Goal: Task Accomplishment & Management: Complete application form

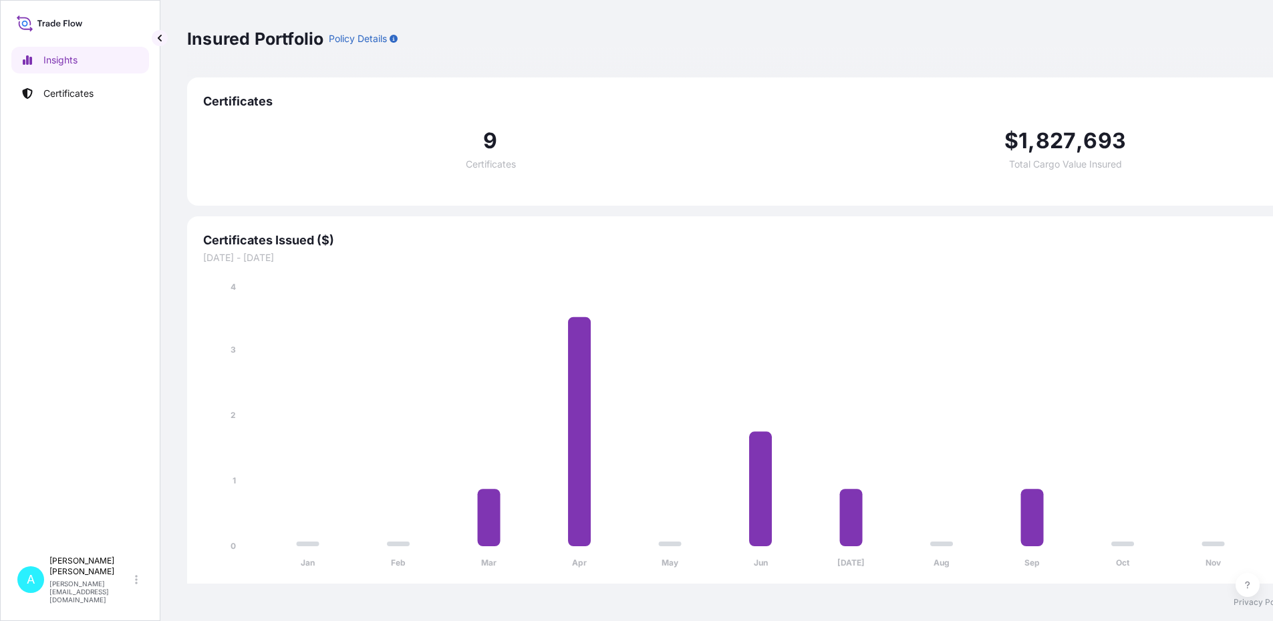
select select "2025"
click at [81, 94] on p "Certificates" at bounding box center [68, 93] width 50 height 13
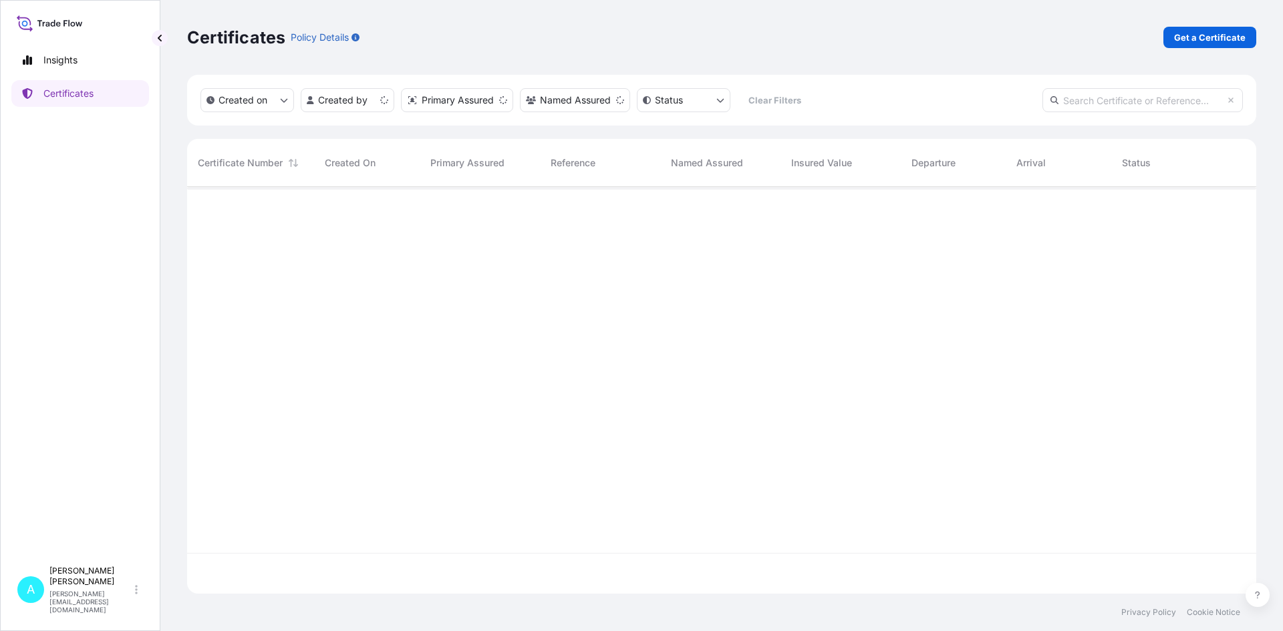
scroll to position [404, 1059]
click at [1218, 33] on p "Get a Certificate" at bounding box center [1209, 37] width 71 height 13
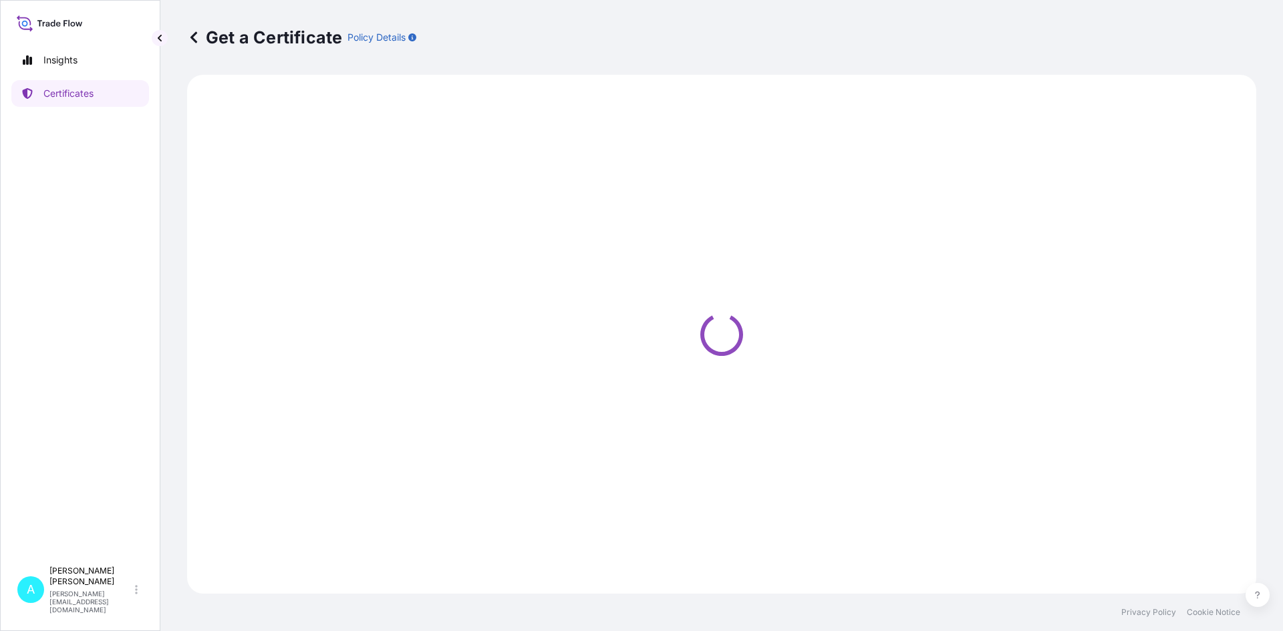
select select "Barge"
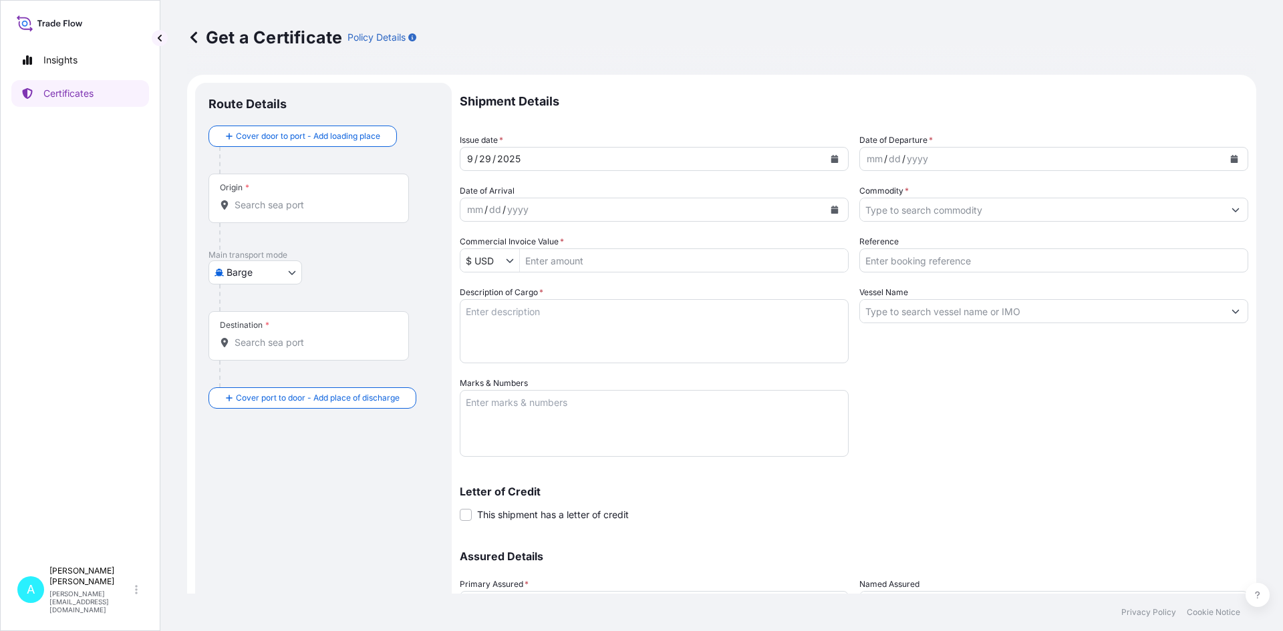
click at [348, 206] on input "Origin *" at bounding box center [313, 204] width 158 height 13
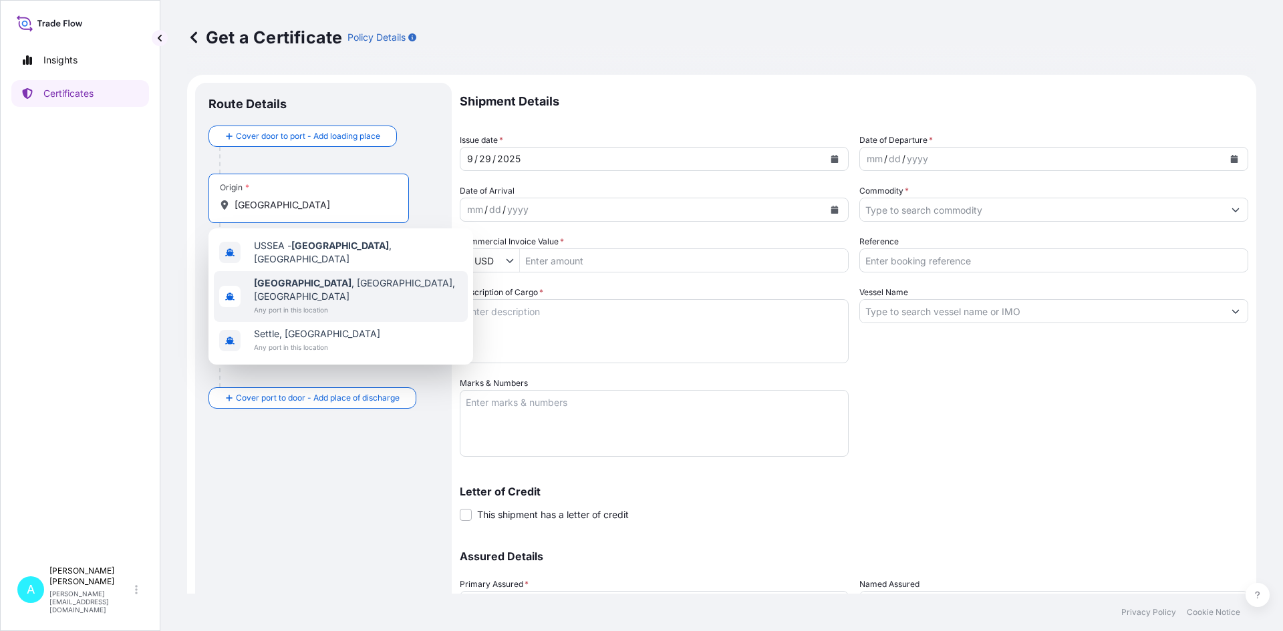
click at [334, 289] on div "[GEOGRAPHIC_DATA] , [GEOGRAPHIC_DATA], [GEOGRAPHIC_DATA] Any port in this locat…" at bounding box center [341, 296] width 254 height 51
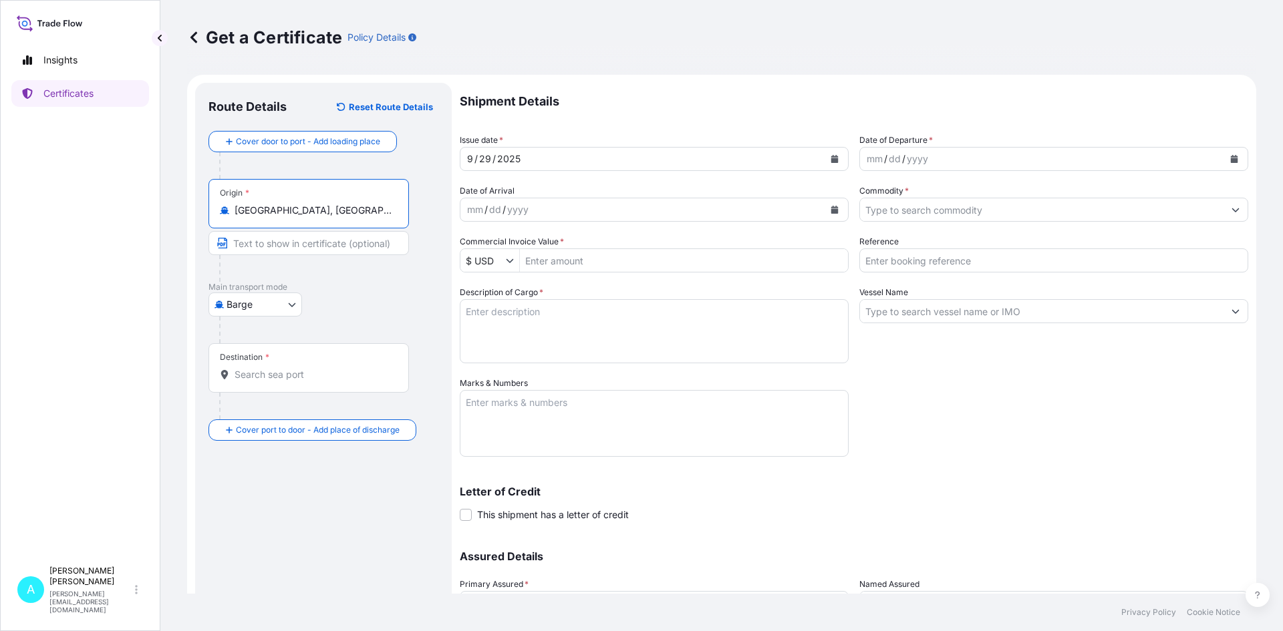
type input "[GEOGRAPHIC_DATA], [GEOGRAPHIC_DATA], [GEOGRAPHIC_DATA]"
click at [232, 300] on body "1 option available. 0 options available. 3 options available. Insights Certific…" at bounding box center [641, 315] width 1283 height 631
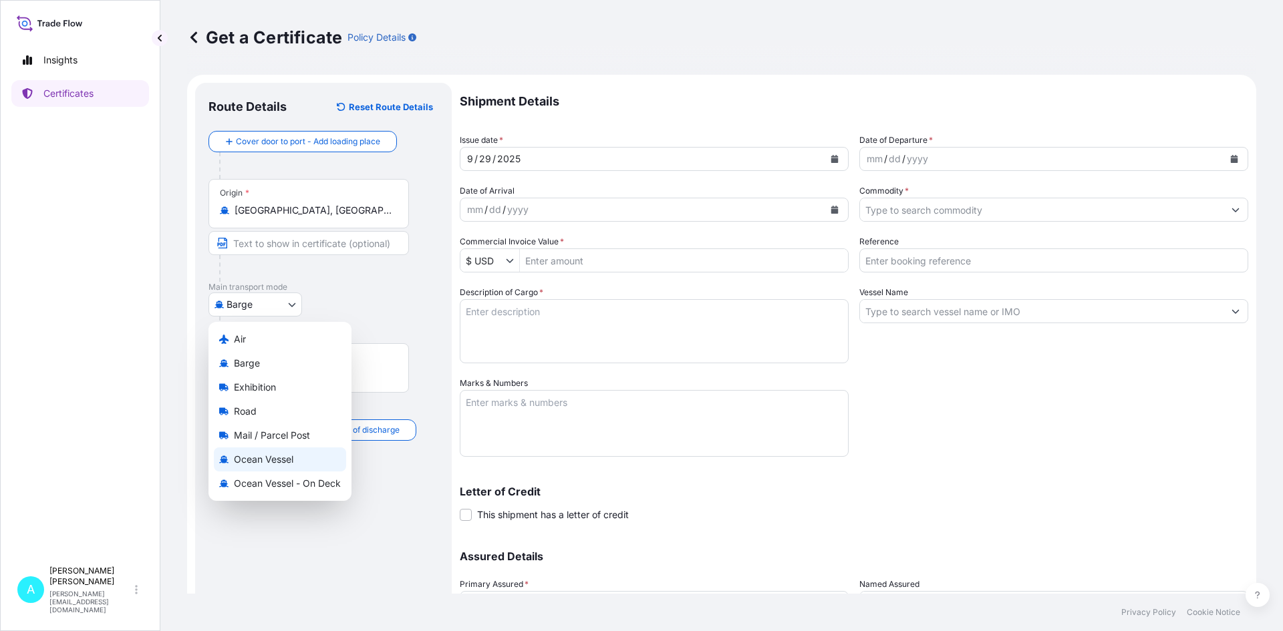
click at [267, 453] on span "Ocean Vessel" at bounding box center [263, 459] width 59 height 13
select select "Ocean Vessel"
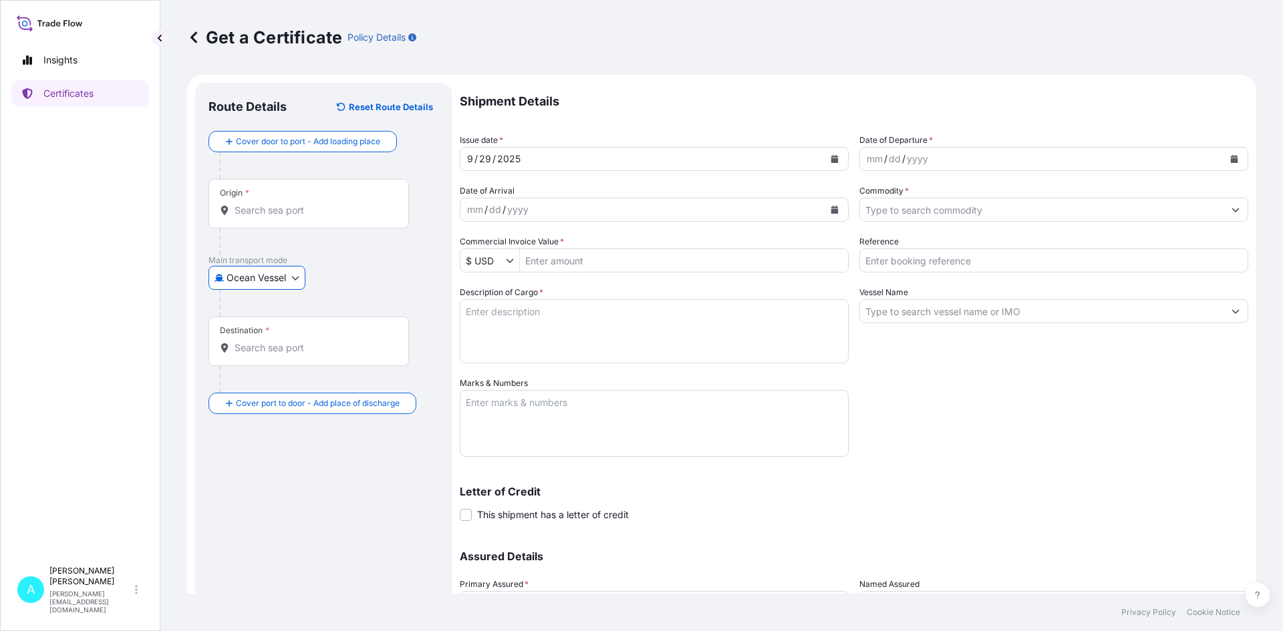
click at [306, 358] on div "Destination *" at bounding box center [308, 341] width 200 height 49
click at [306, 355] on input "Destination *" at bounding box center [313, 347] width 158 height 13
click at [313, 347] on input "Destination * Please select a destination" at bounding box center [313, 347] width 158 height 13
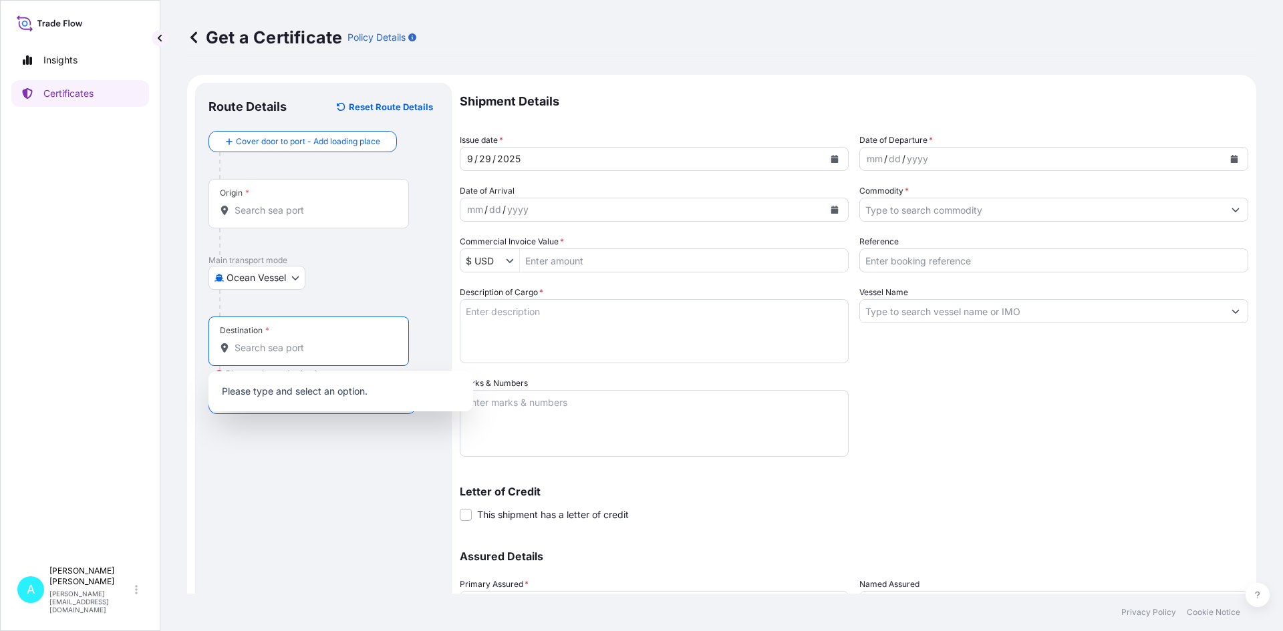
paste input "[GEOGRAPHIC_DATA], [GEOGRAPHIC_DATA]"
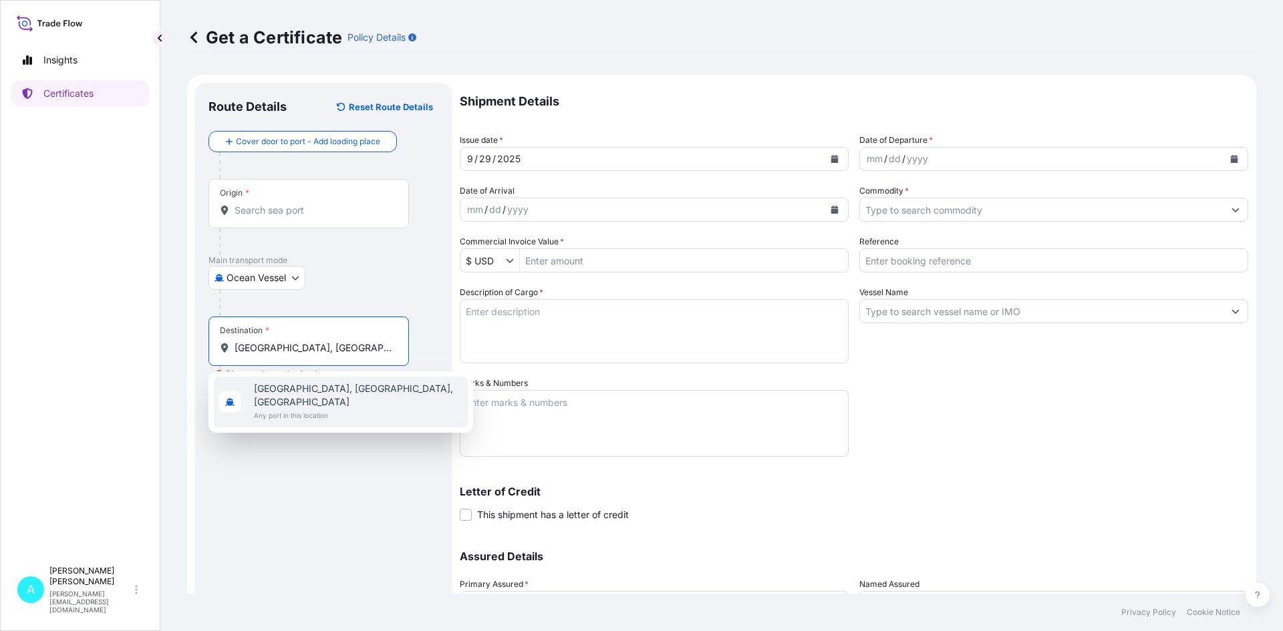
click at [315, 409] on span "Any port in this location" at bounding box center [358, 415] width 208 height 13
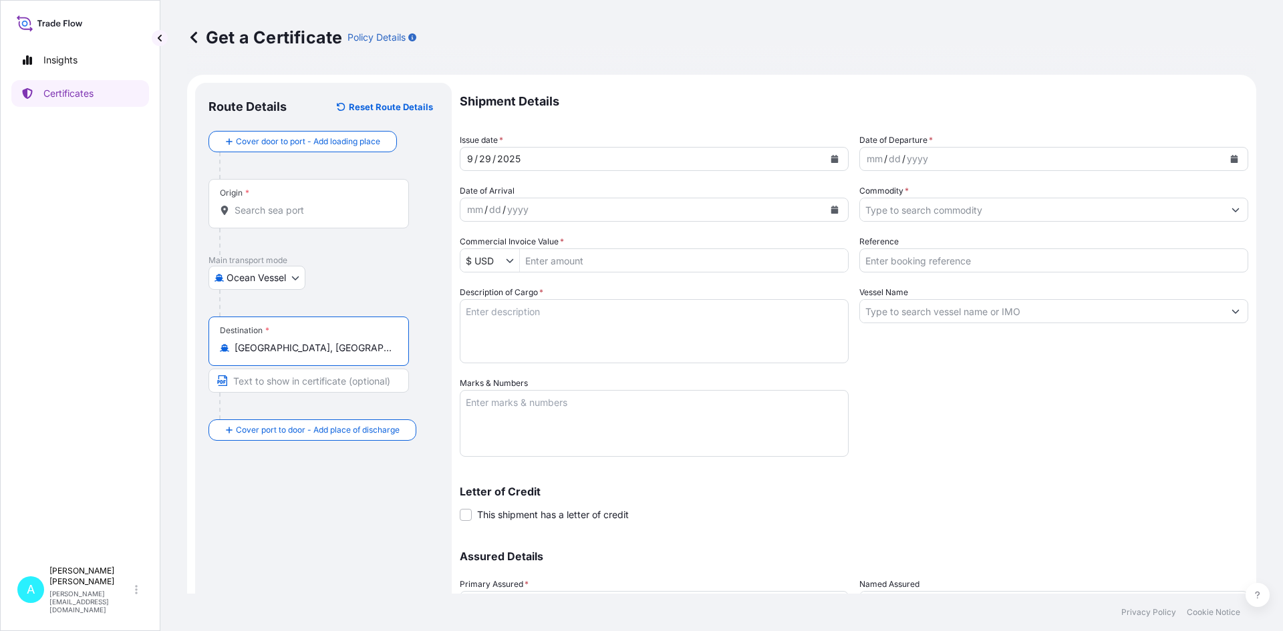
type input "[GEOGRAPHIC_DATA], [GEOGRAPHIC_DATA], [GEOGRAPHIC_DATA]"
click at [1231, 161] on icon "Calendar" at bounding box center [1234, 159] width 7 height 8
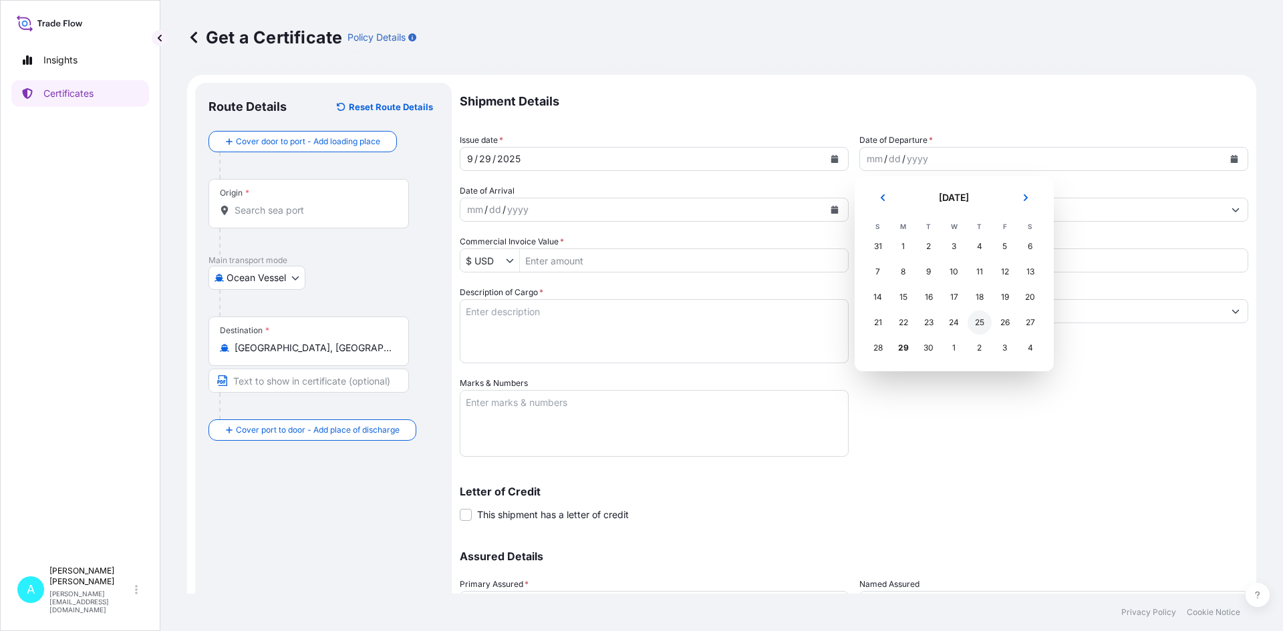
click at [983, 325] on div "25" at bounding box center [979, 323] width 24 height 24
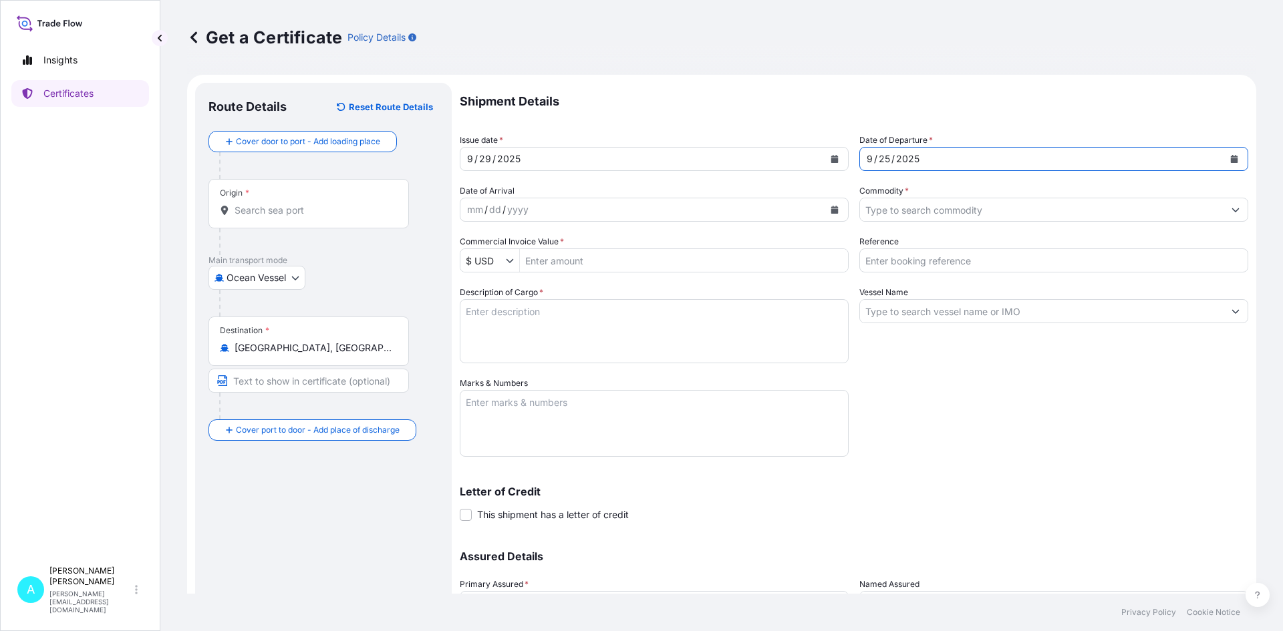
click at [873, 209] on input "Commodity *" at bounding box center [1041, 210] width 363 height 24
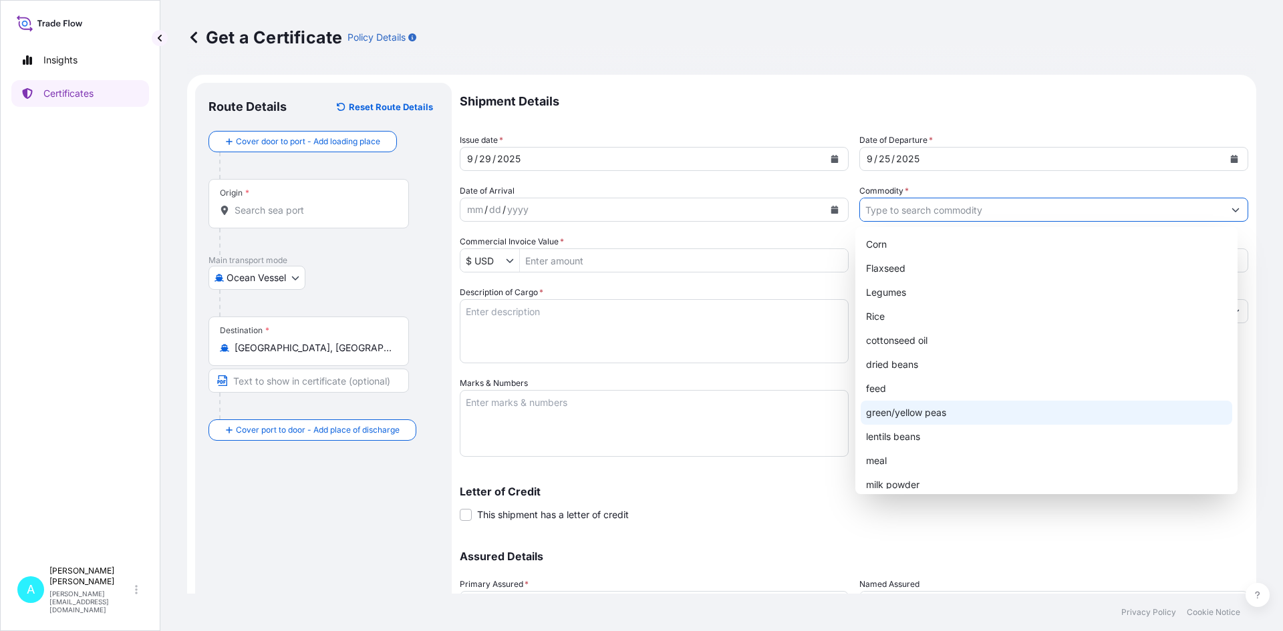
click at [918, 413] on div "green/yellow peas" at bounding box center [1046, 413] width 372 height 24
type input "green/yellow peas"
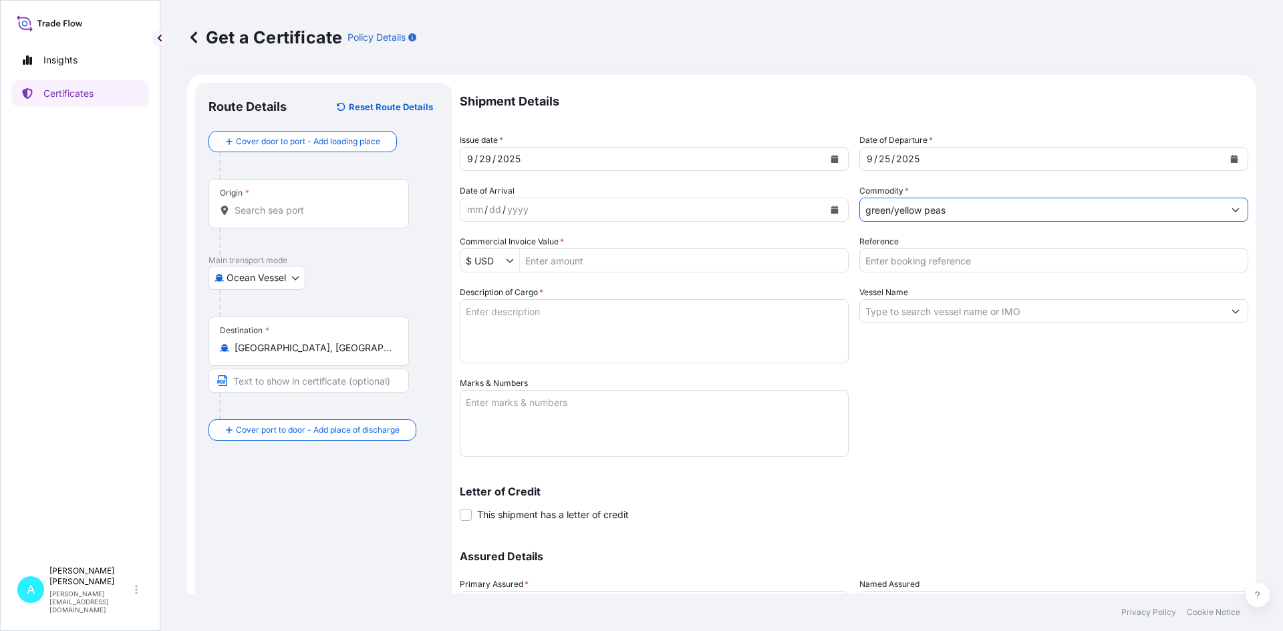
click at [603, 208] on div "mm / dd / yyyy" at bounding box center [641, 210] width 363 height 24
click at [562, 255] on input "Commercial Invoice Value *" at bounding box center [684, 261] width 328 height 24
type input "566,890.48"
click at [1025, 267] on input "Reference" at bounding box center [1053, 261] width 389 height 24
type input "s"
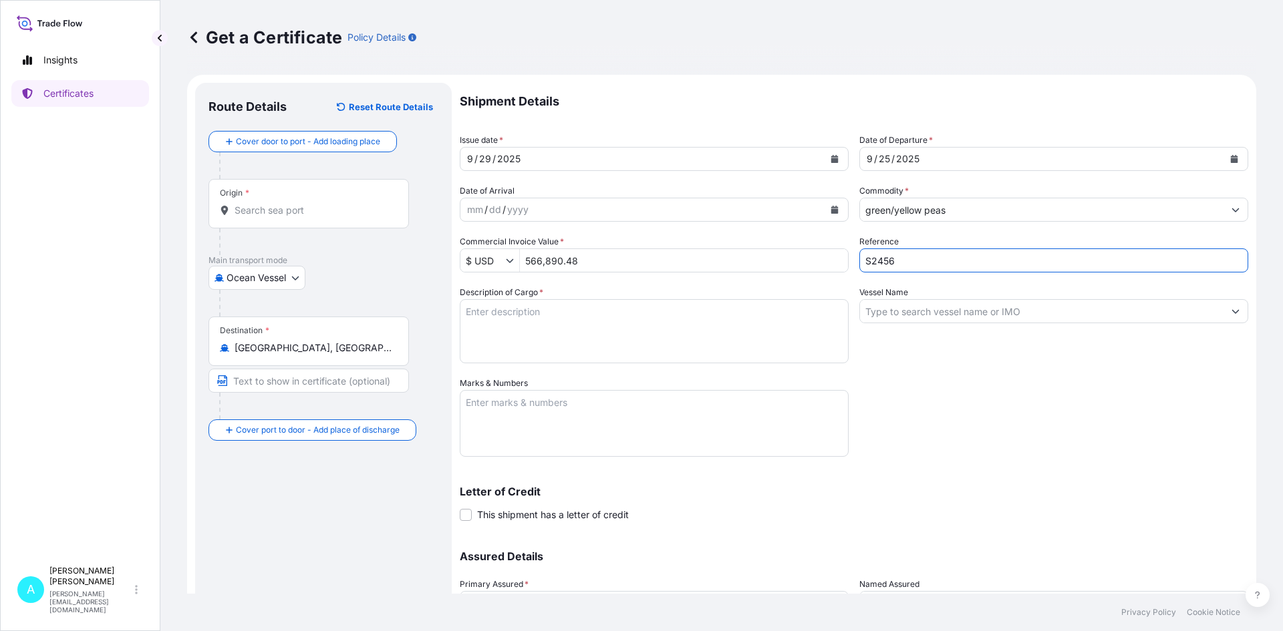
type input "S2456"
click at [649, 333] on textarea "Description of Cargo *" at bounding box center [654, 331] width 389 height 64
click at [564, 407] on textarea "Marks & Numbers" at bounding box center [654, 423] width 389 height 67
click at [577, 329] on textarea "Description of Cargo *" at bounding box center [654, 331] width 389 height 64
click at [514, 331] on textarea "Description of Cargo *" at bounding box center [654, 331] width 389 height 64
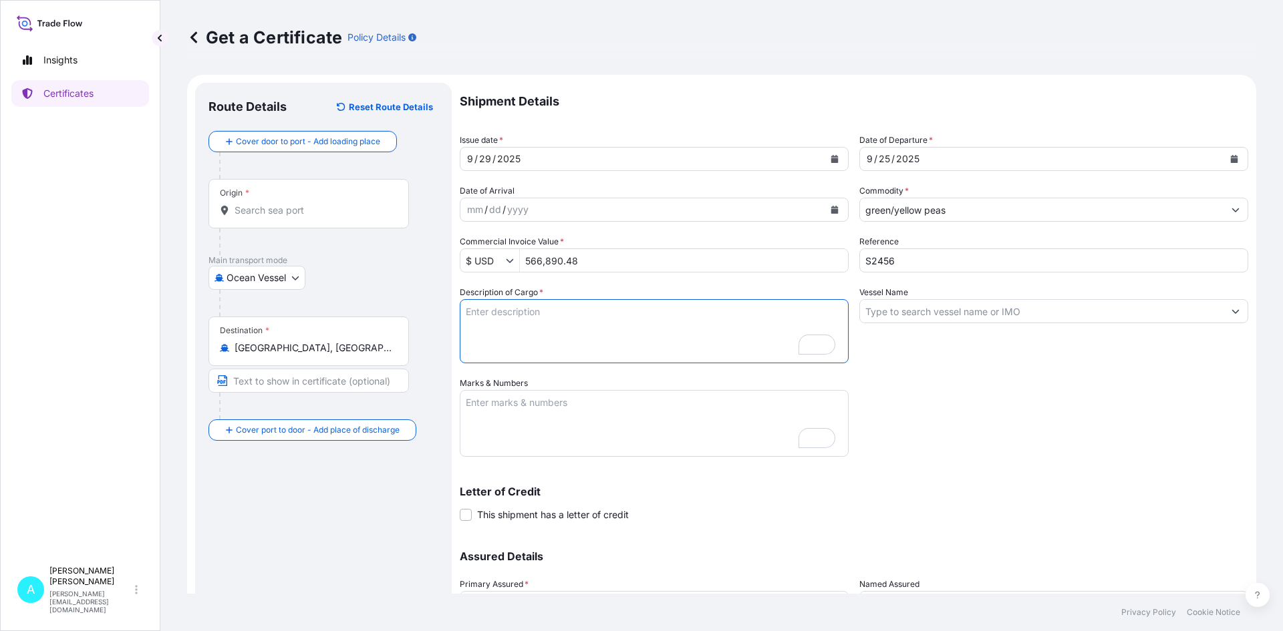
paste textarea "U.S. WHOLE GREEN PEAS"
click at [663, 319] on textarea "U.S. WHOLE GREEN PEAS IN BU" at bounding box center [654, 331] width 389 height 64
type textarea "U.S. WHOLE GREEN PEAS, BULK IN CONTAINER"
click at [967, 316] on input "Vessel Name" at bounding box center [1041, 311] width 363 height 24
paste input "APL SOUTHAMPTON"
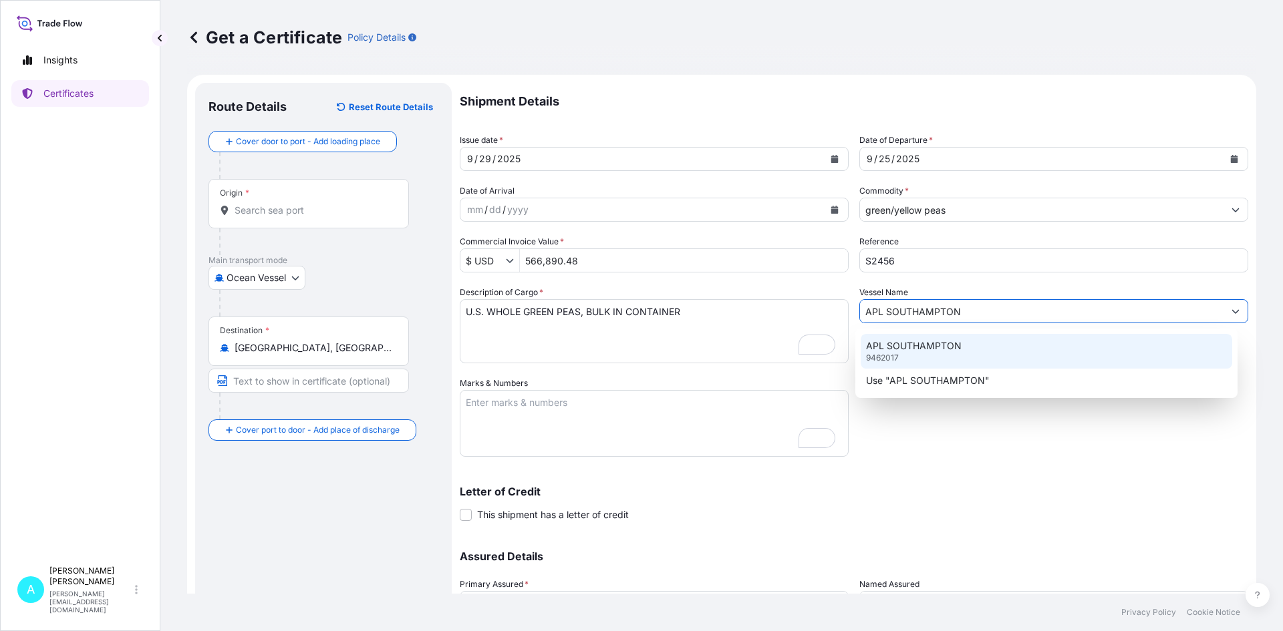
click at [920, 338] on div "APL SOUTHAMPTON 9462017" at bounding box center [1046, 351] width 372 height 35
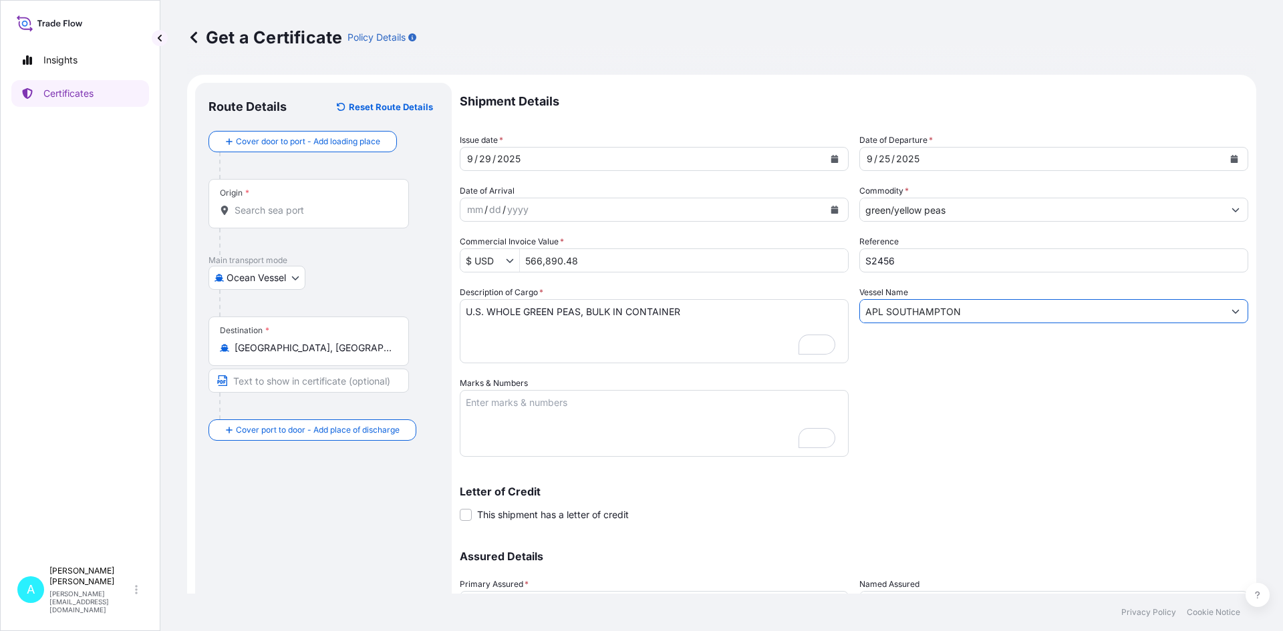
type input "APL SOUTHAMPTON"
click at [611, 422] on textarea "Marks & Numbers" at bounding box center [654, 423] width 389 height 67
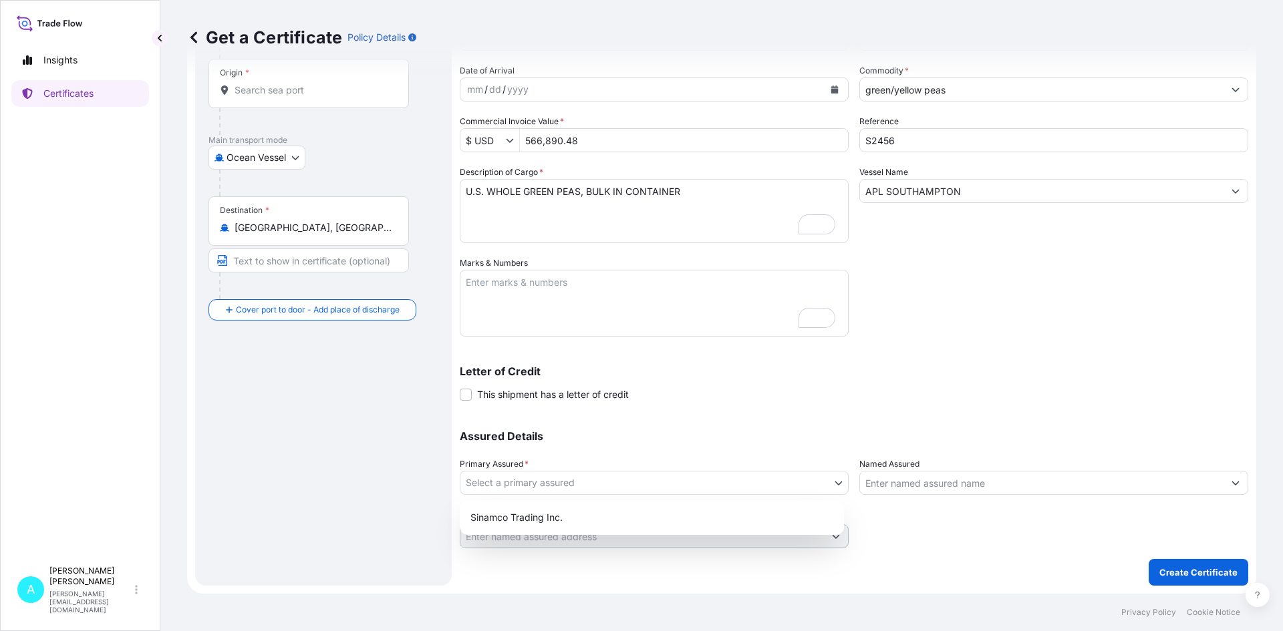
click at [495, 479] on body "Insights Certificates A [PERSON_NAME] [PERSON_NAME][EMAIL_ADDRESS][DOMAIN_NAME]…" at bounding box center [641, 315] width 1283 height 631
click at [511, 516] on div "Sinamco Trading Inc." at bounding box center [651, 518] width 373 height 24
select select "31559"
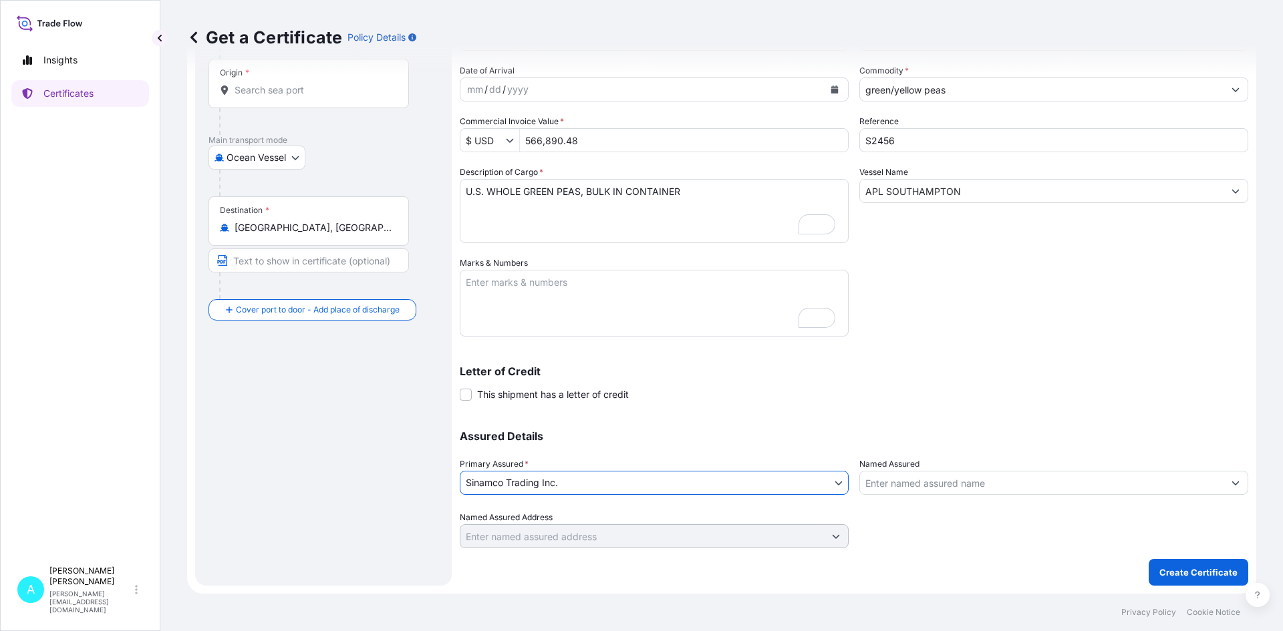
click at [1011, 485] on input "Named Assured" at bounding box center [1041, 483] width 363 height 24
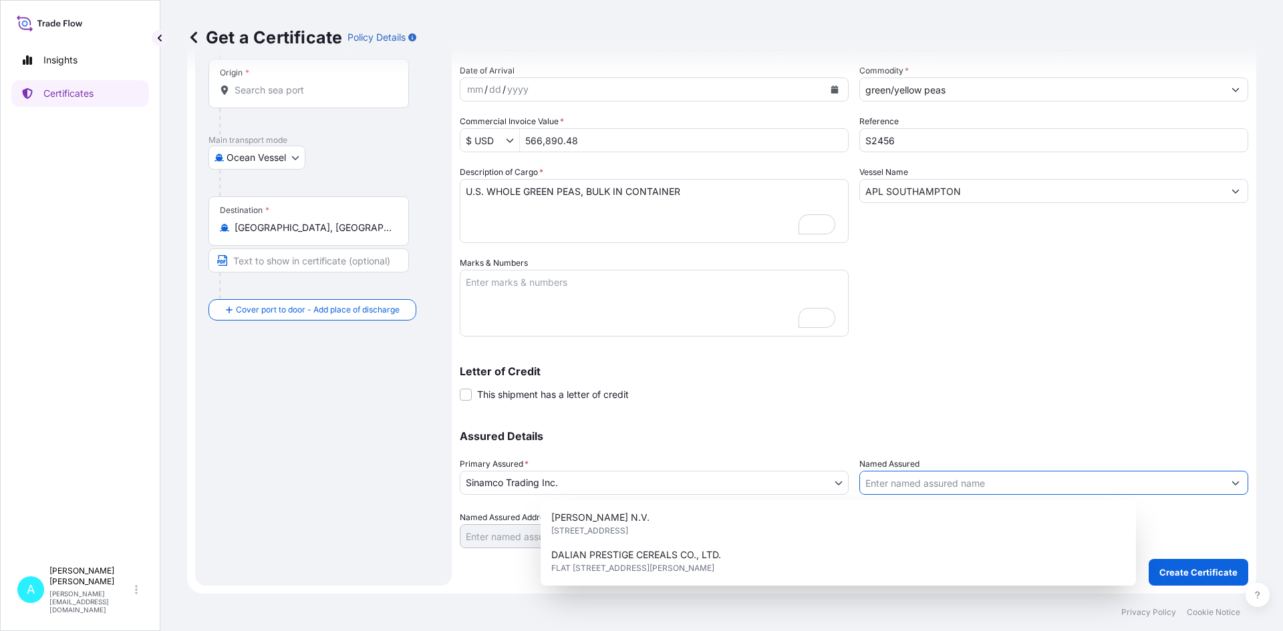
click at [929, 420] on div "Assured Details Primary Assured * Sinamco Trading Inc. Sinamco Trading Inc. Nam…" at bounding box center [854, 482] width 788 height 134
click at [933, 478] on input "Named Assured" at bounding box center [1041, 483] width 363 height 24
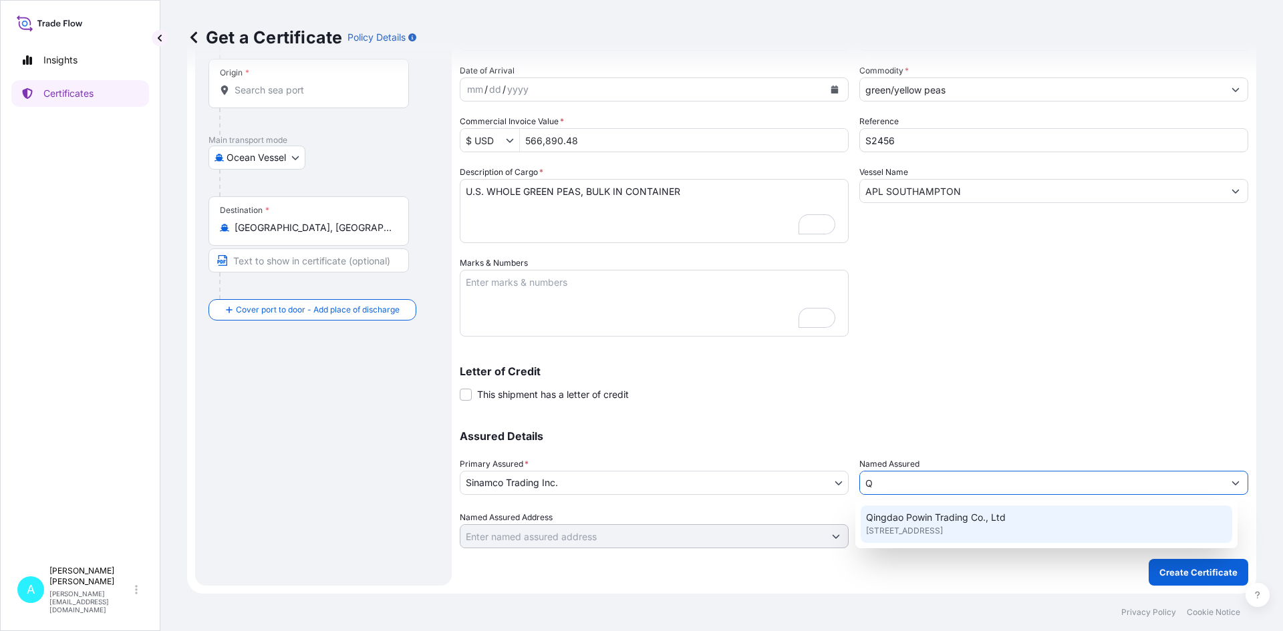
click at [924, 532] on span "[STREET_ADDRESS]" at bounding box center [904, 530] width 77 height 13
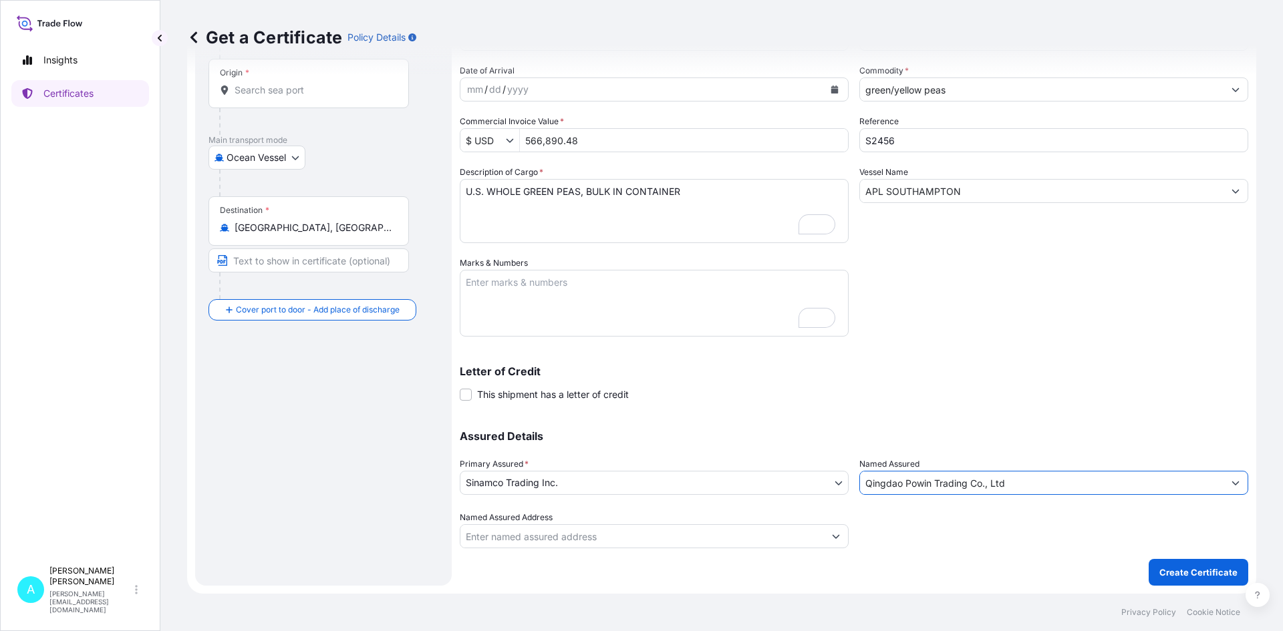
click at [1020, 485] on input "Qingdao Powin Trading Co., Ltd" at bounding box center [1041, 483] width 363 height 24
click at [1020, 480] on input "Qingdao Powin Trading" at bounding box center [1041, 483] width 363 height 24
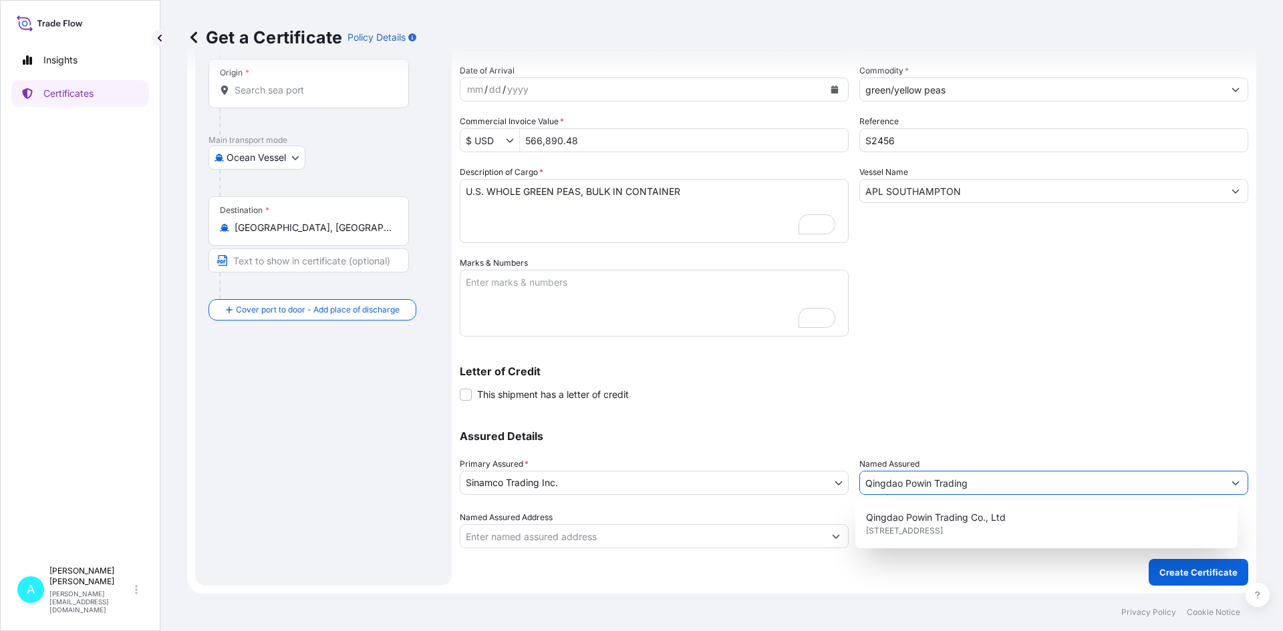
paste input "Sunward Agricultural Technology Co., Ltd."
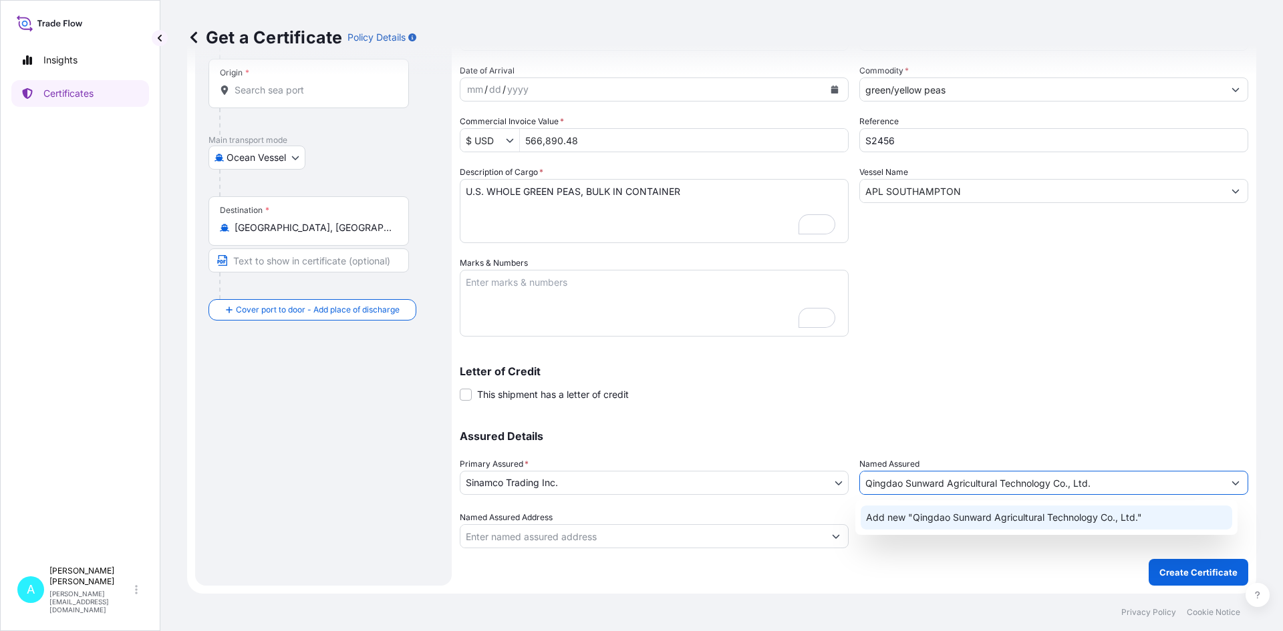
click at [1007, 520] on span "Add new "Qingdao Sunward Agricultural Technology Co., Ltd."" at bounding box center [1004, 517] width 276 height 13
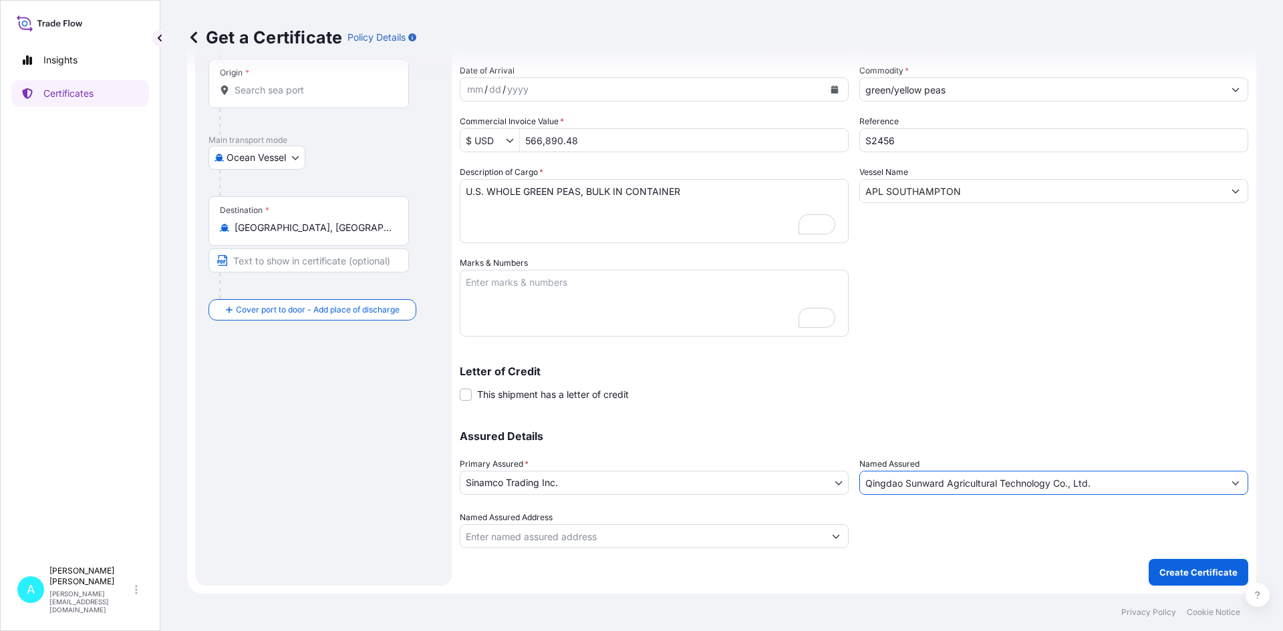
click at [1180, 482] on input "Qingdao Sunward Agricultural Technology Co., Ltd." at bounding box center [1041, 483] width 363 height 24
click at [1231, 480] on icon "Show suggestions" at bounding box center [1235, 483] width 8 height 8
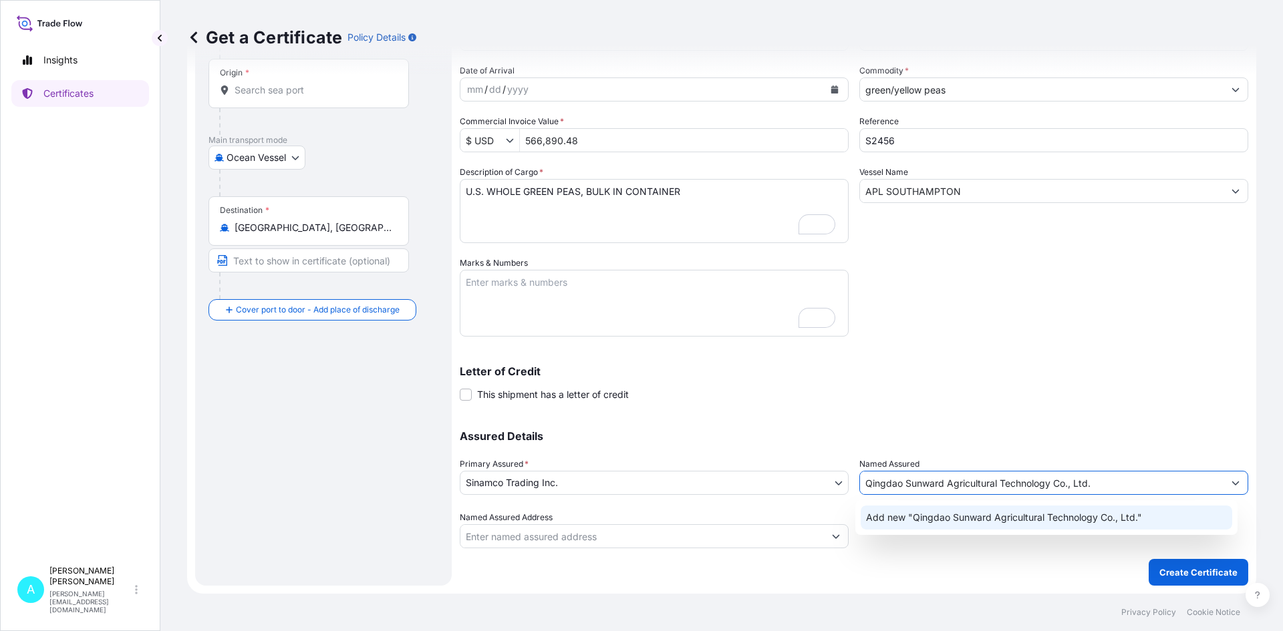
click at [899, 516] on span "Add new "Qingdao Sunward Agricultural Technology Co., Ltd."" at bounding box center [1004, 517] width 276 height 13
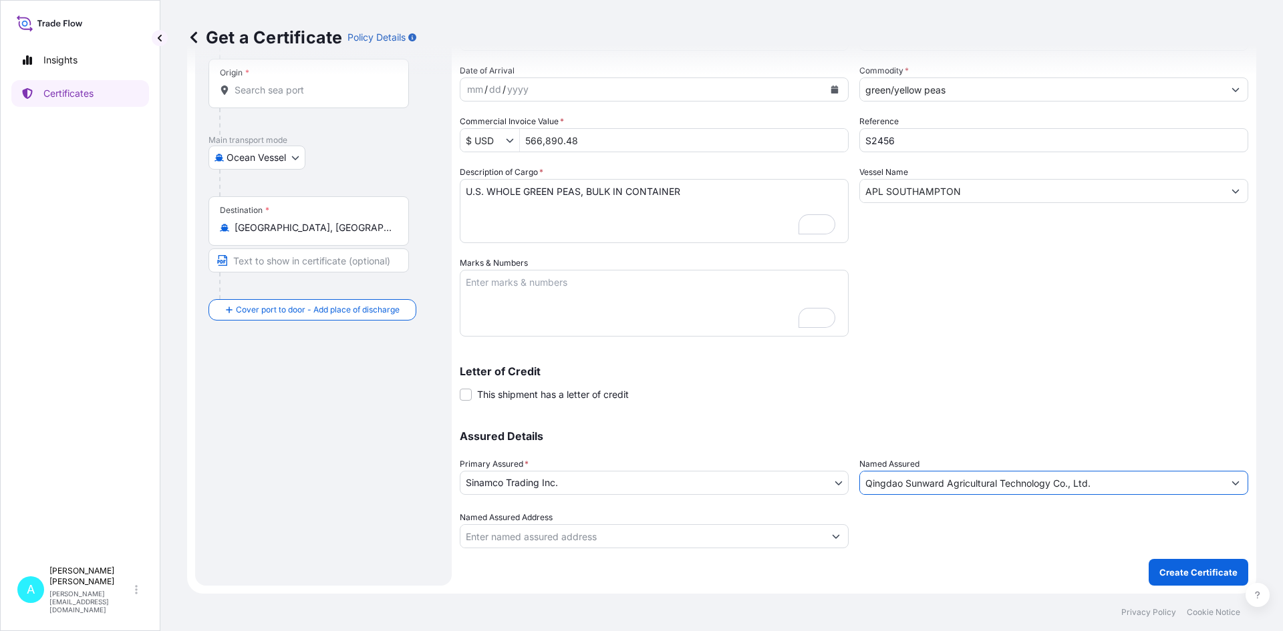
type input "Qingdao Sunward Agricultural Technology Co., Ltd."
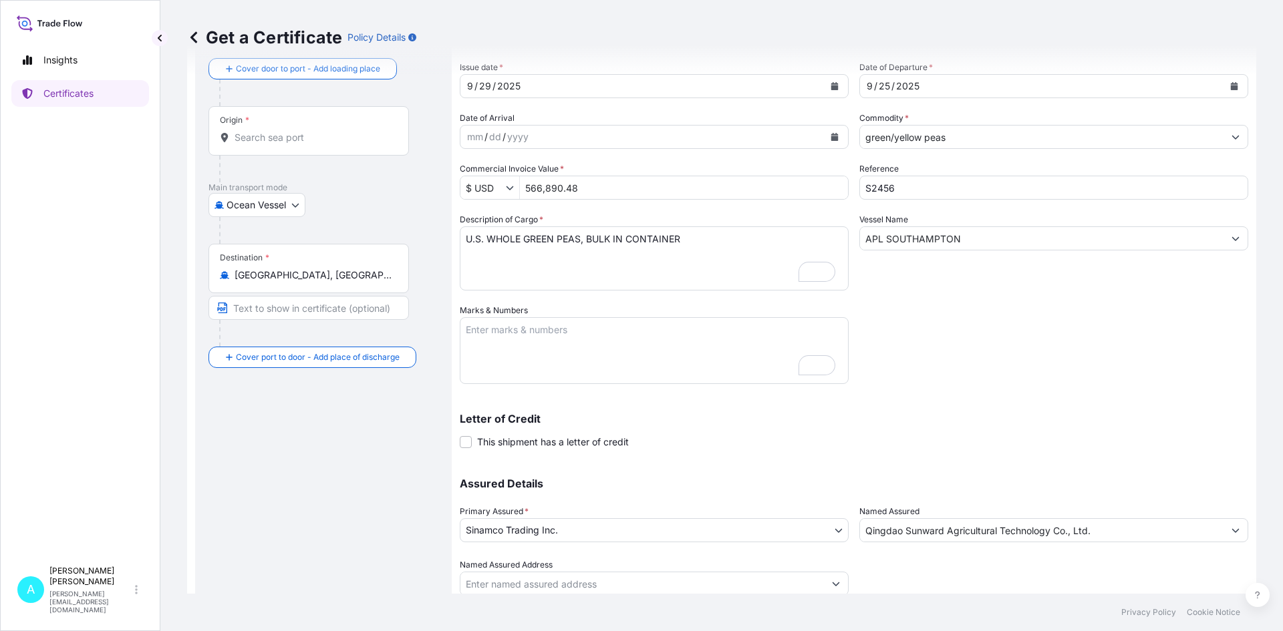
scroll to position [2, 0]
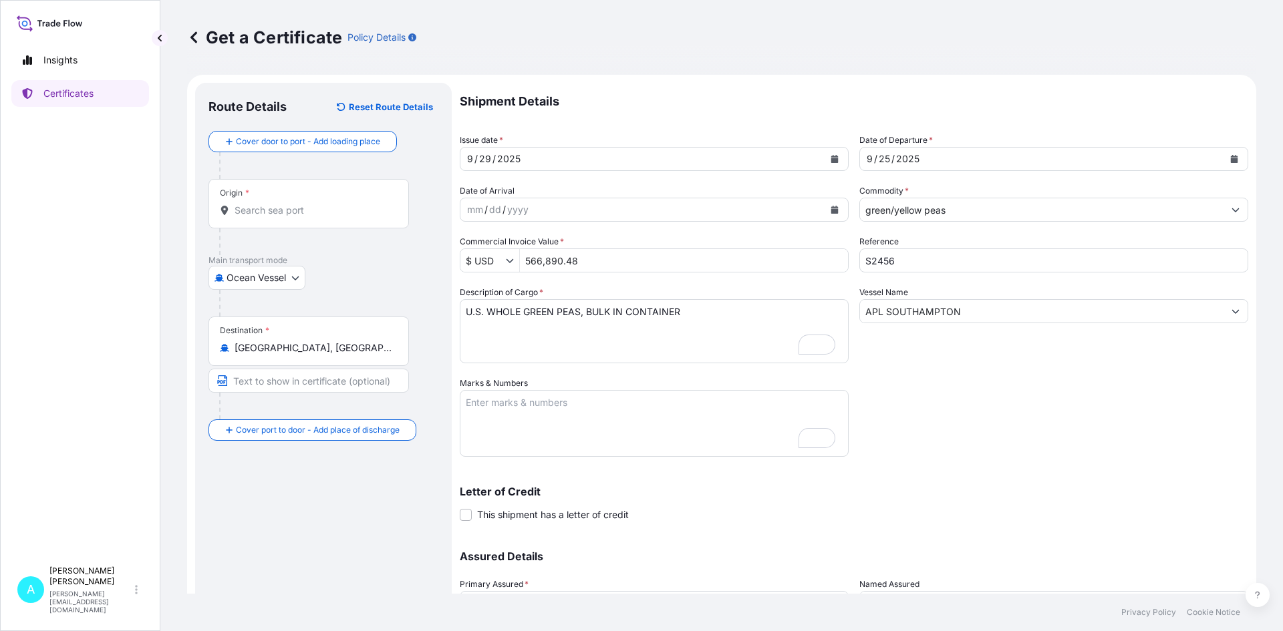
click at [275, 213] on input "Origin *" at bounding box center [313, 210] width 158 height 13
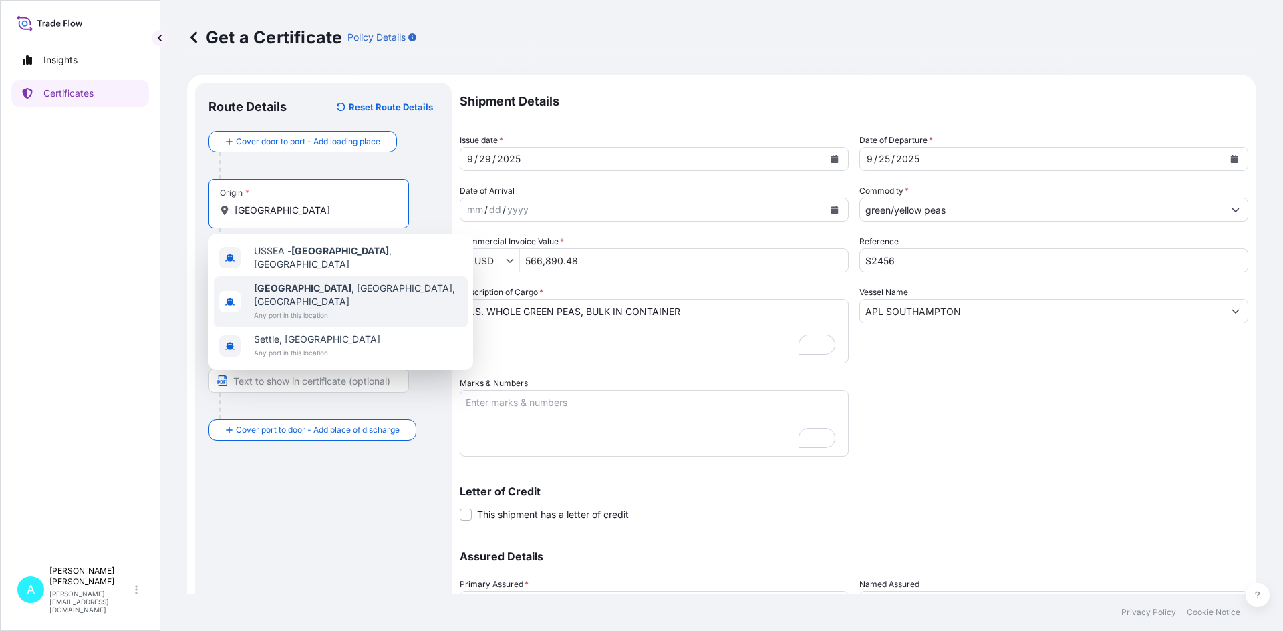
click at [303, 309] on span "Any port in this location" at bounding box center [358, 315] width 208 height 13
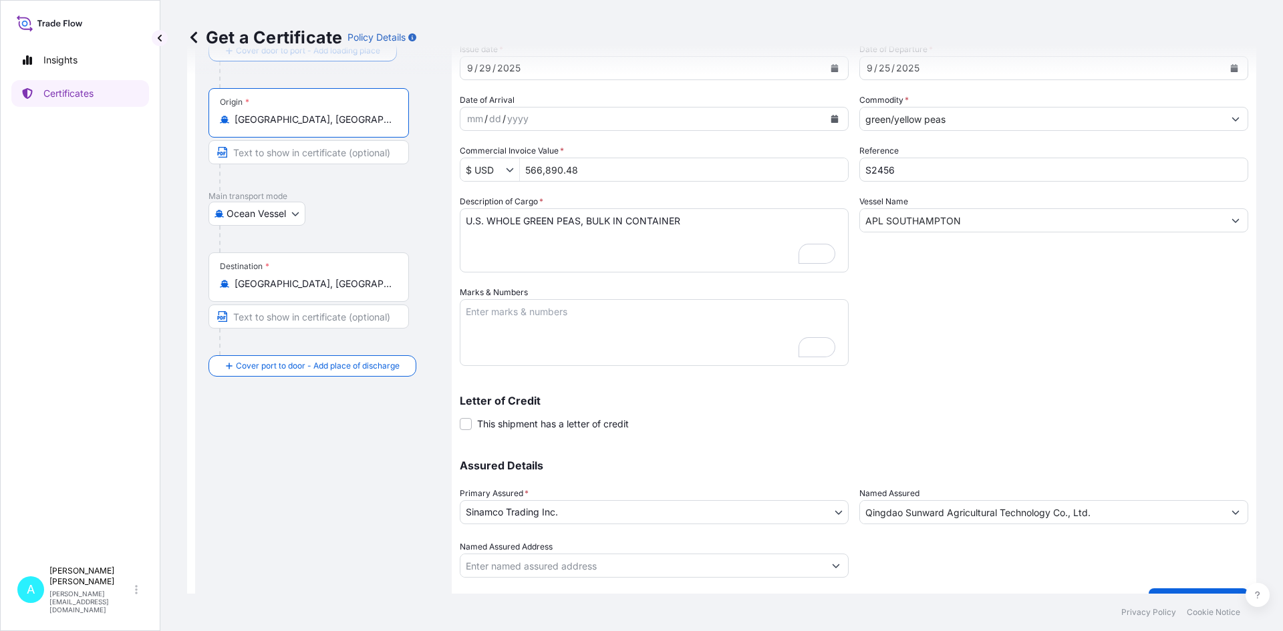
scroll to position [120, 0]
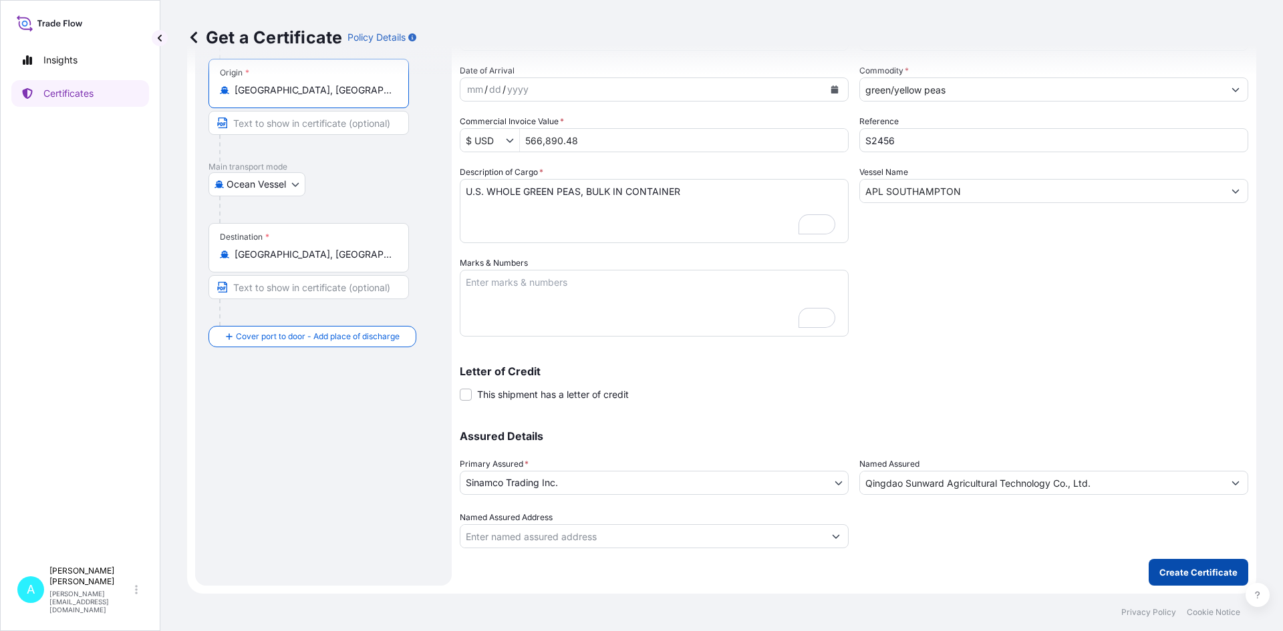
type input "[GEOGRAPHIC_DATA], [GEOGRAPHIC_DATA], [GEOGRAPHIC_DATA]"
click at [1177, 571] on p "Create Certificate" at bounding box center [1198, 572] width 78 height 13
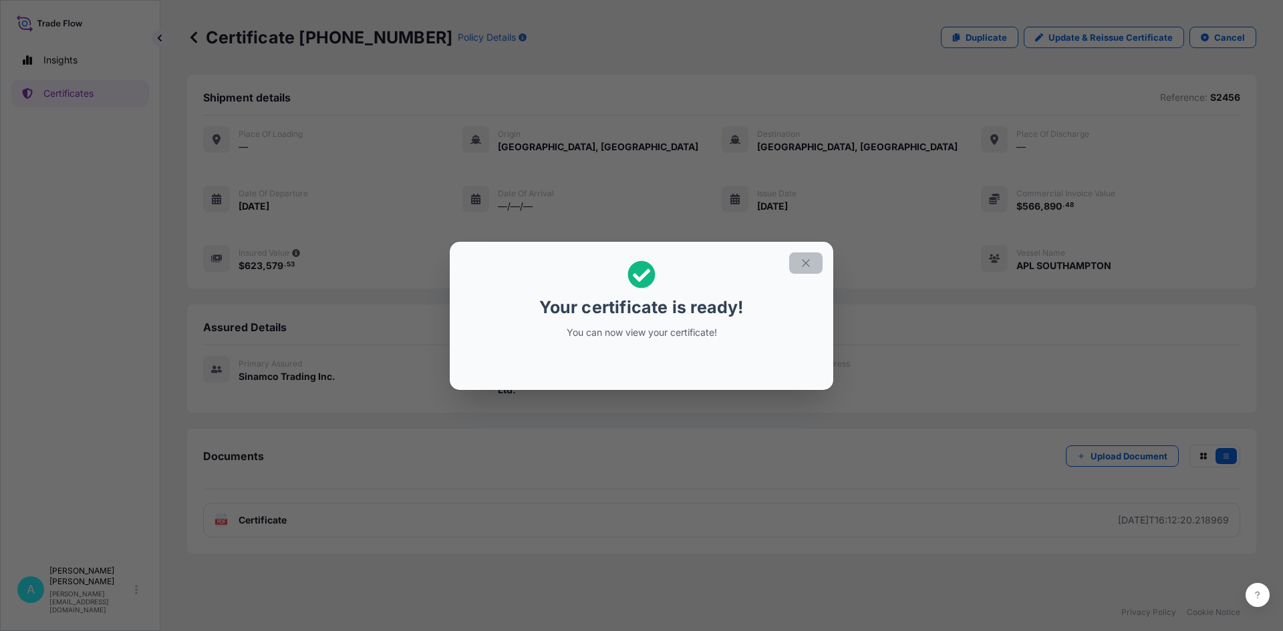
click at [804, 256] on button "button" at bounding box center [805, 263] width 33 height 21
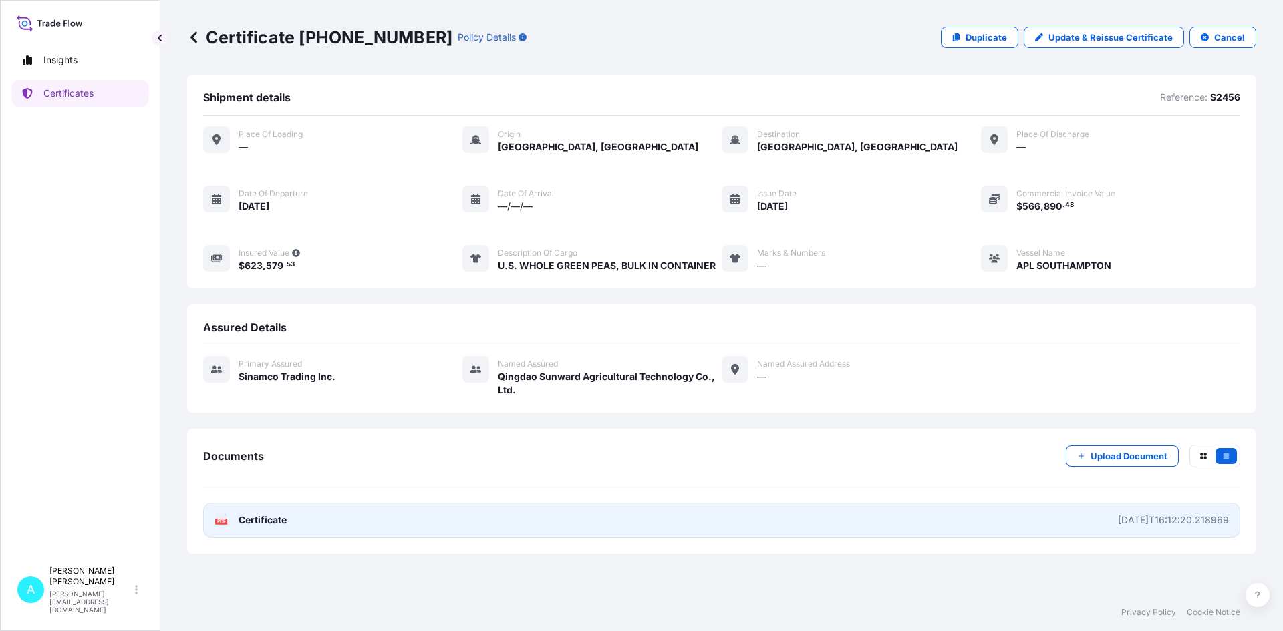
click at [1137, 522] on div "[DATE]T16:12:20.218969" at bounding box center [1173, 520] width 111 height 13
